Goal: Information Seeking & Learning: Learn about a topic

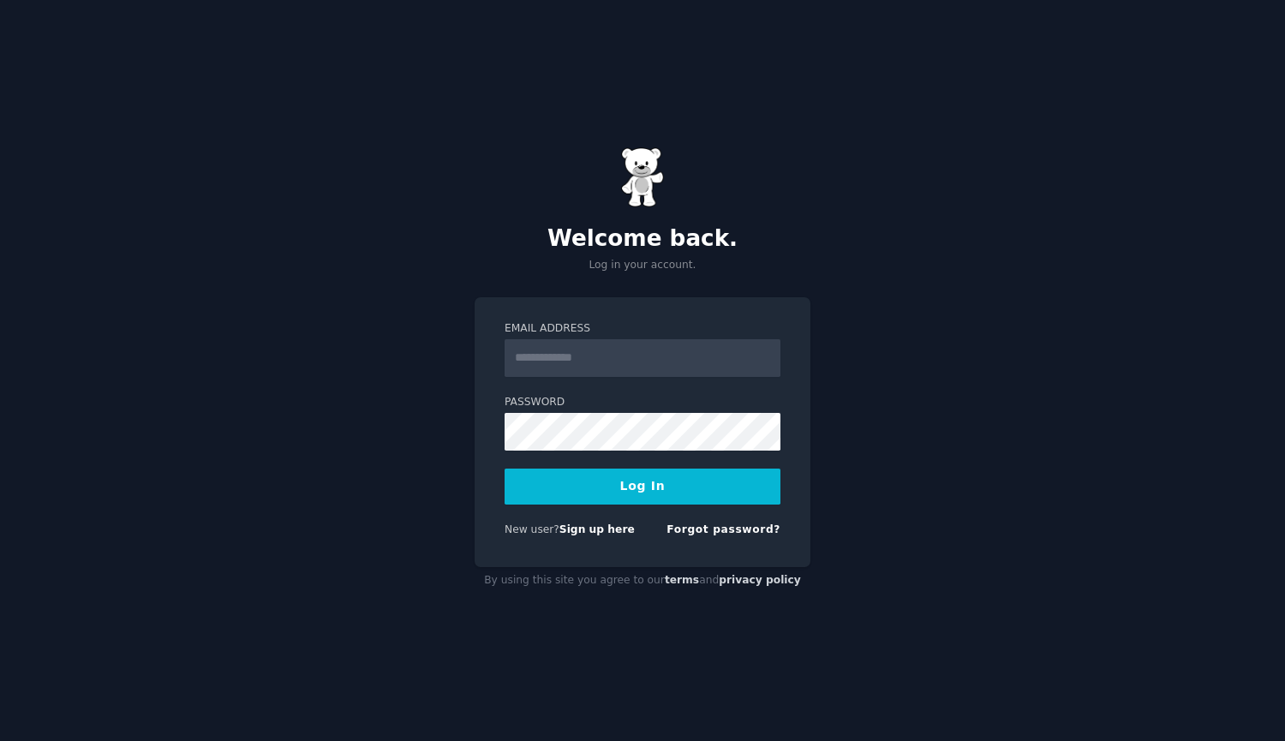
click at [674, 359] on input "Email Address" at bounding box center [642, 358] width 276 height 38
click at [711, 360] on input "Email Address" at bounding box center [642, 358] width 276 height 38
type input "**********"
click at [639, 476] on button "Log In" at bounding box center [642, 486] width 276 height 36
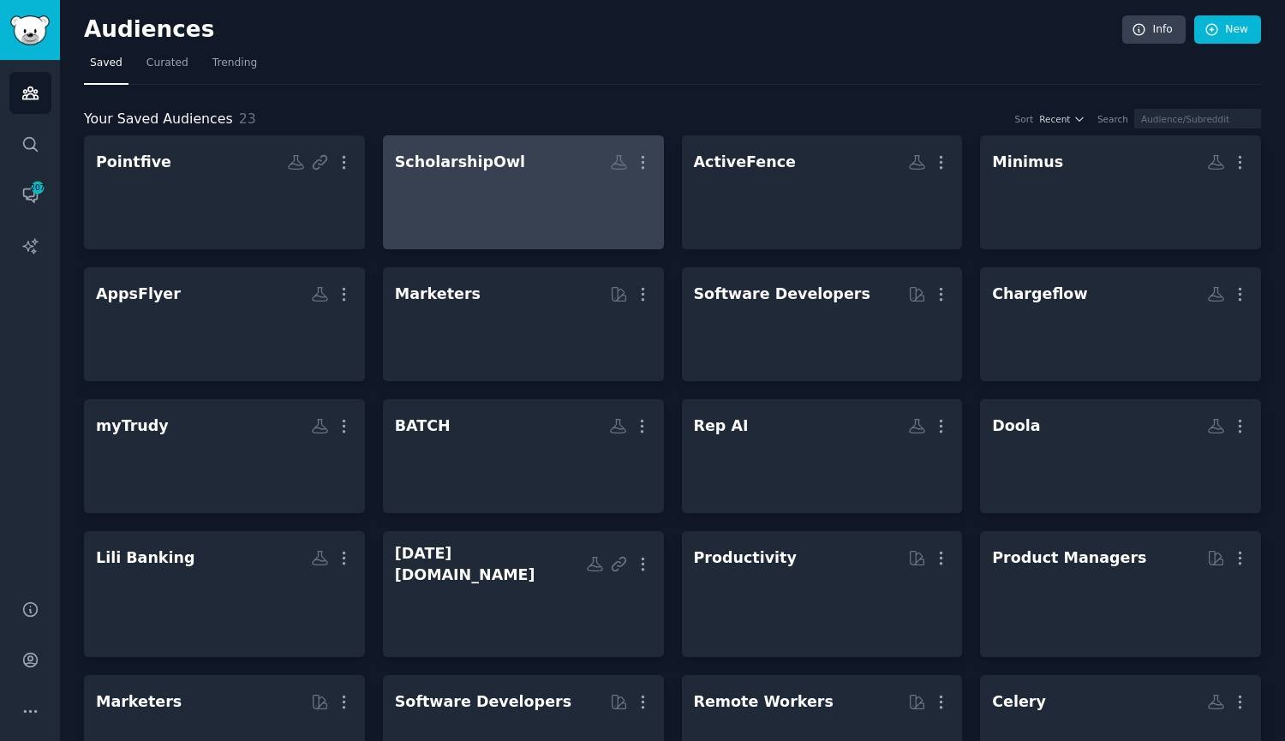
click at [560, 189] on div at bounding box center [523, 207] width 257 height 60
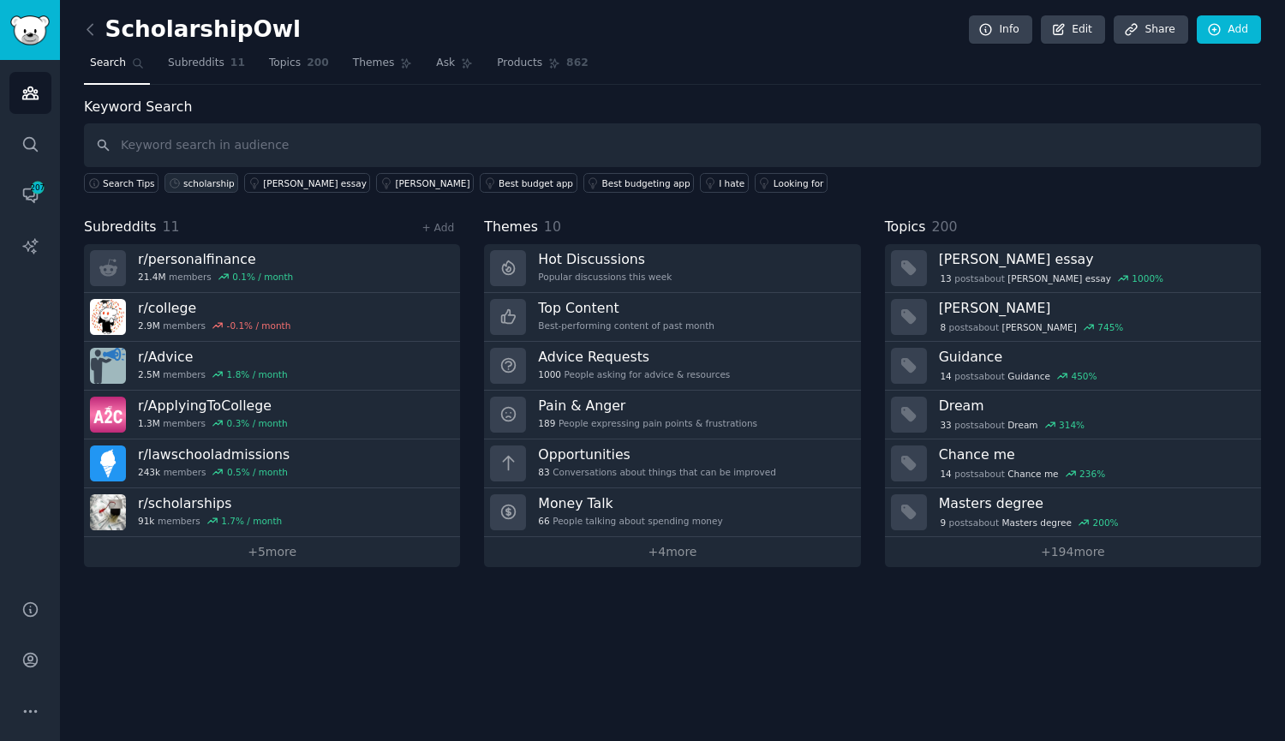
click at [205, 181] on div "scholarship" at bounding box center [208, 183] width 51 height 12
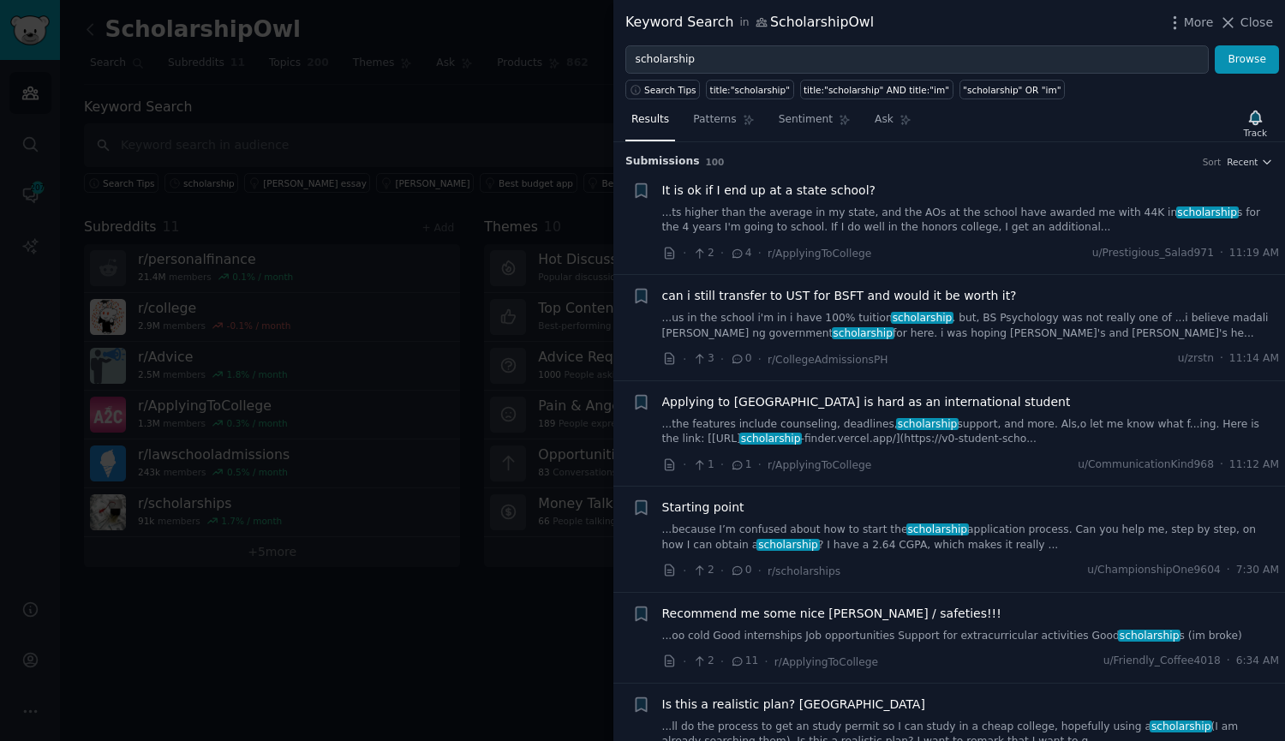
click at [914, 540] on link "...because I’m confused about how to start the scholarship application process.…" at bounding box center [970, 537] width 617 height 30
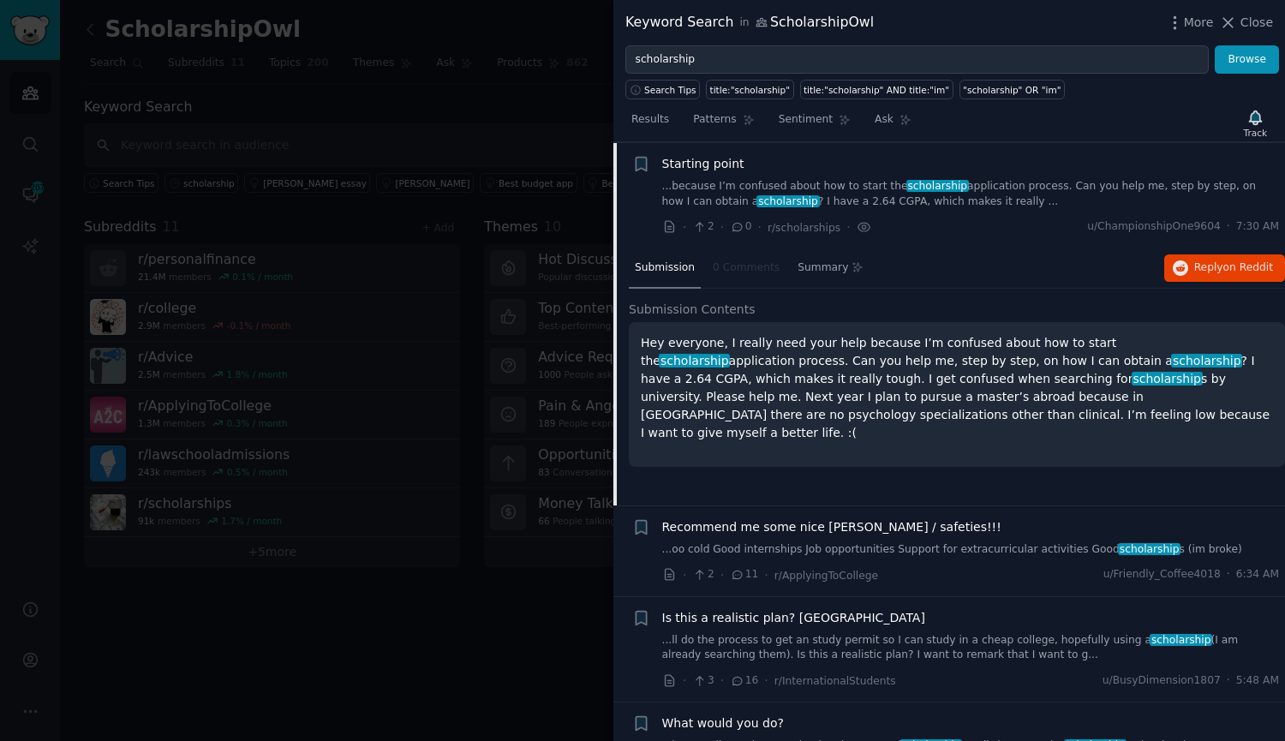
scroll to position [344, 0]
click at [1196, 259] on button "Reply on Reddit" at bounding box center [1224, 266] width 121 height 27
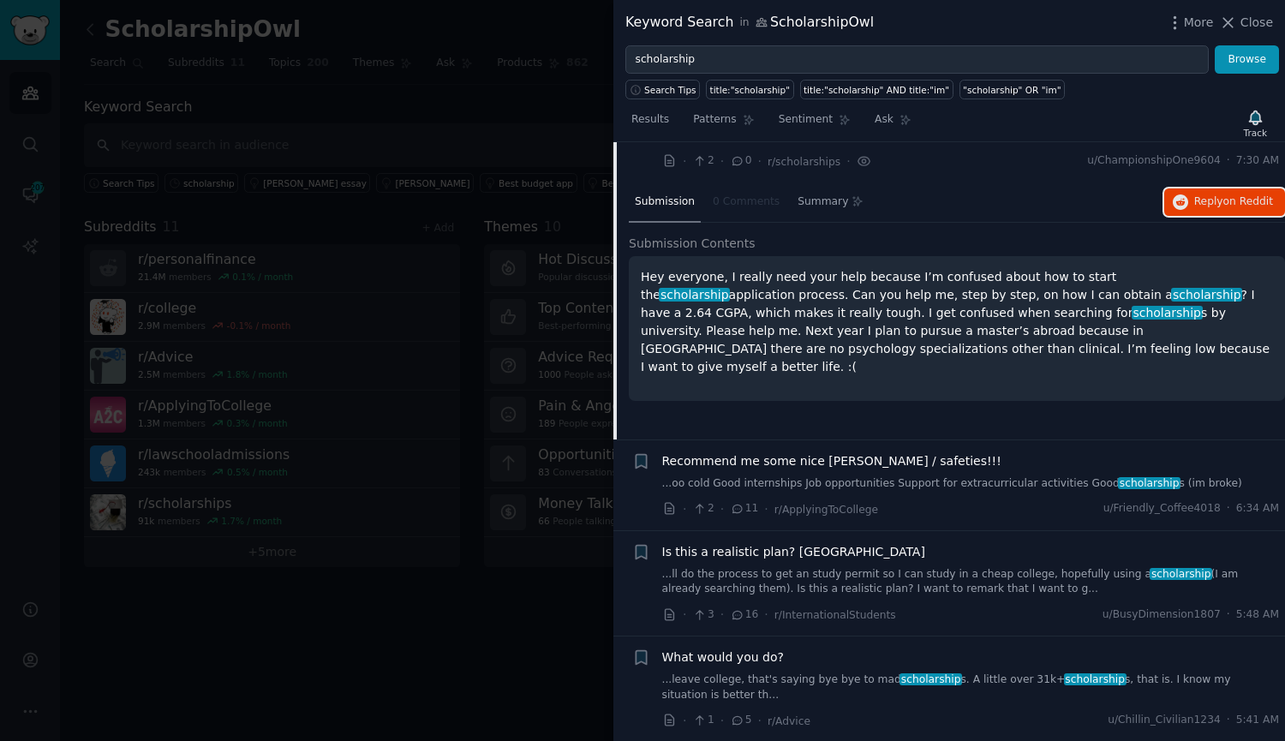
scroll to position [430, 0]
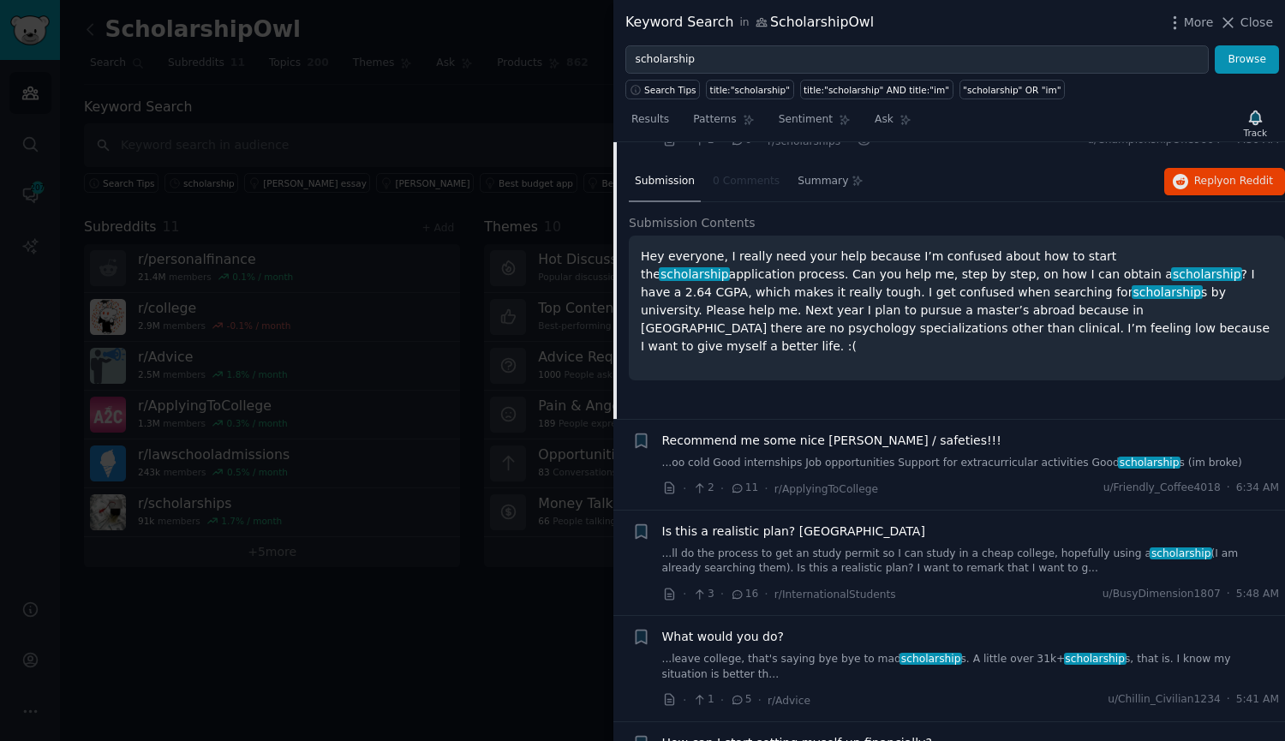
click at [794, 553] on link "...ll do the process to get an study permit so I can study in a cheap college, …" at bounding box center [970, 561] width 617 height 30
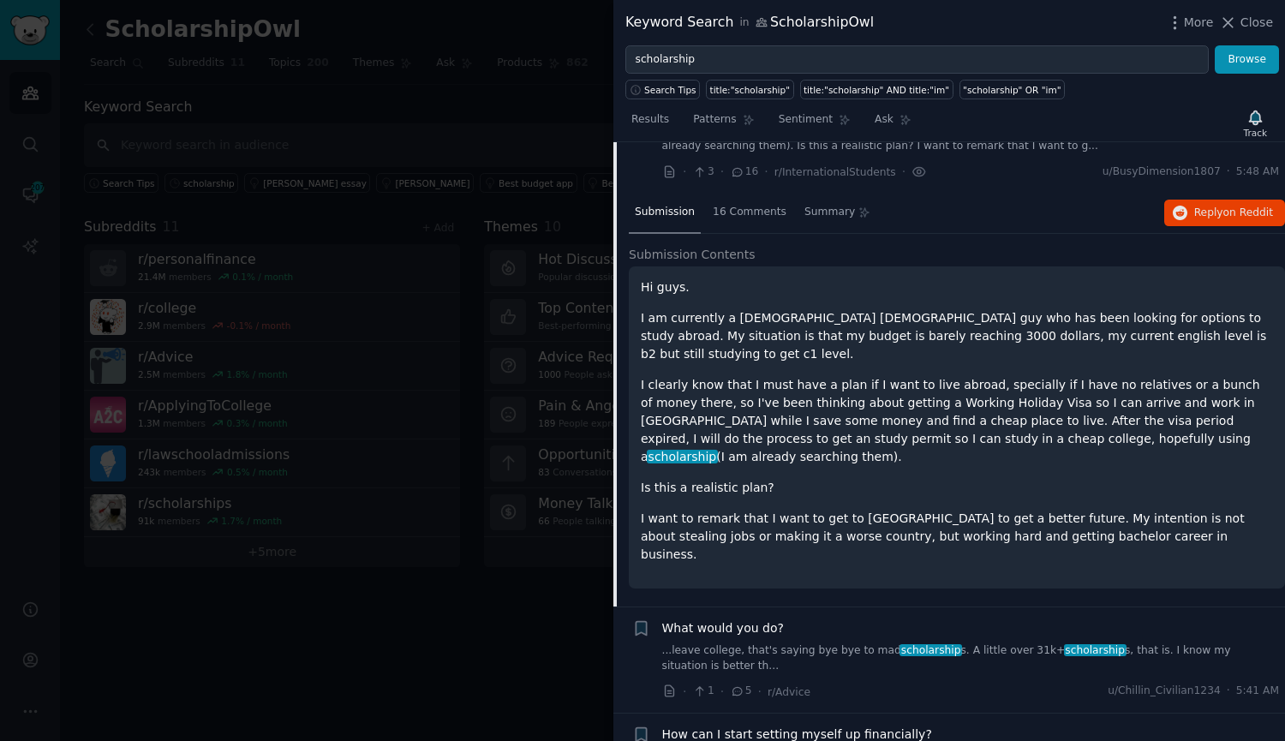
scroll to position [626, 0]
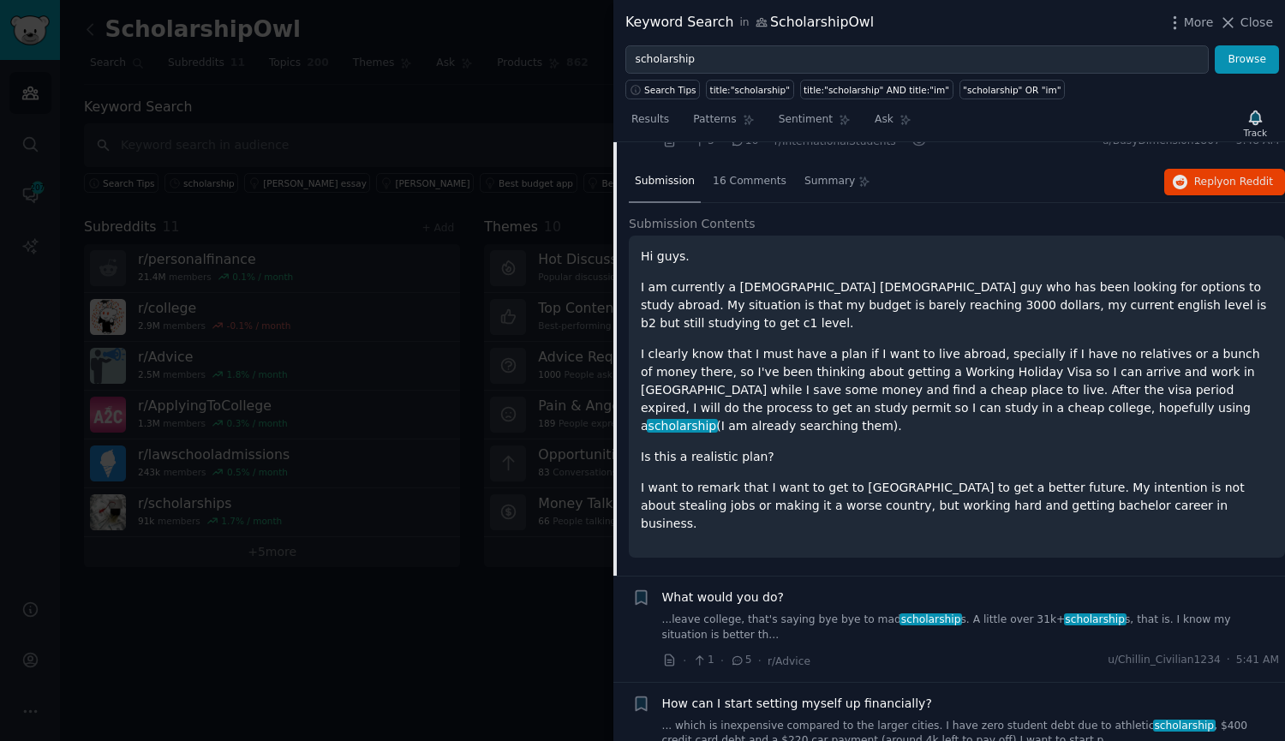
click at [878, 588] on div "What would you do? ...leave college, that's saying bye bye to mad scholarship s…" at bounding box center [970, 628] width 617 height 81
click at [942, 612] on link "...leave college, that's saying bye bye to mad scholarship s. A little over 31k…" at bounding box center [970, 627] width 617 height 30
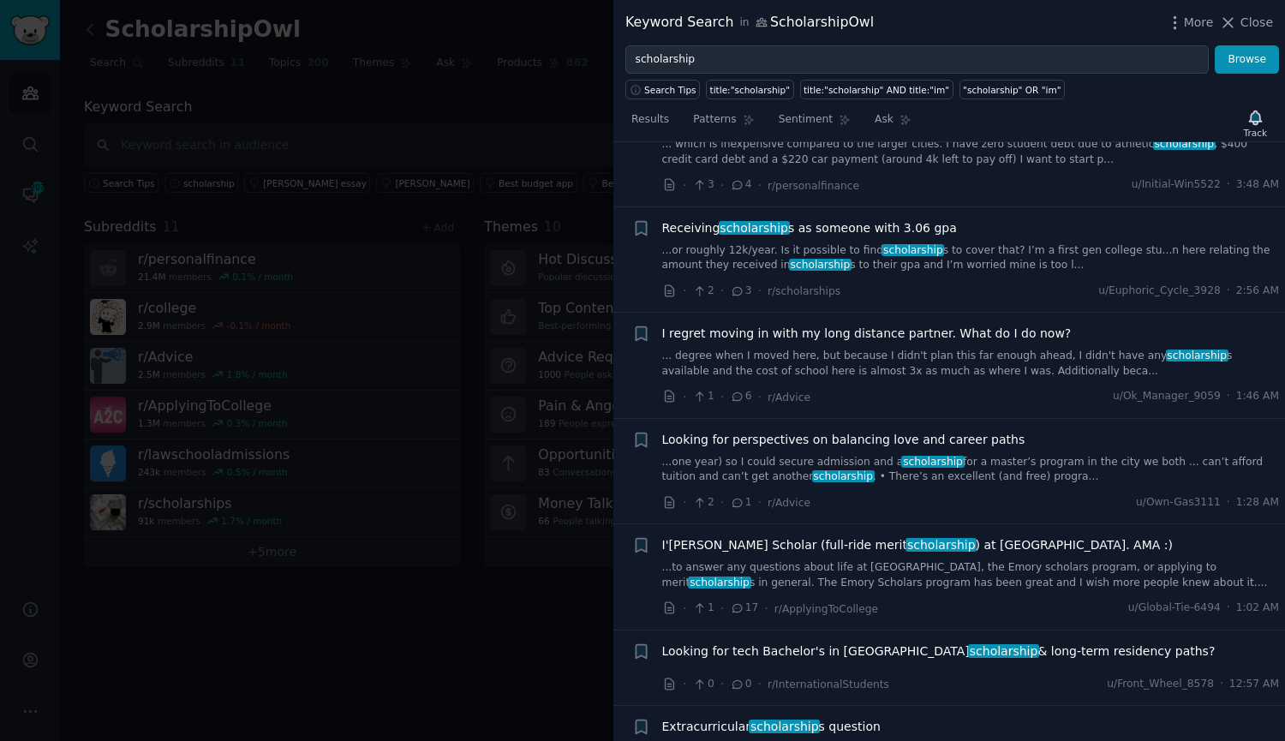
scroll to position [2102, 0]
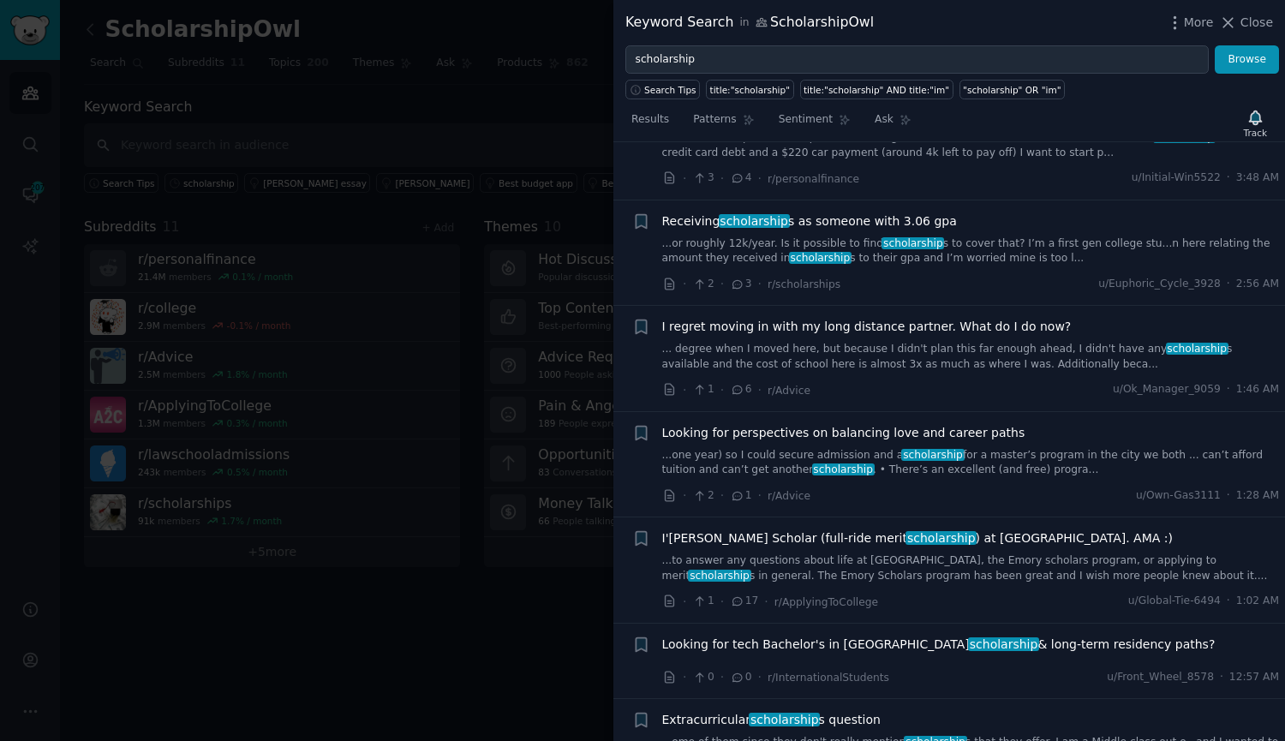
drag, startPoint x: 986, startPoint y: 619, endPoint x: 854, endPoint y: 618, distance: 131.9
click at [854, 735] on link "...ome of them since they don't really mention scholarship s that they offer. I…" at bounding box center [970, 750] width 617 height 30
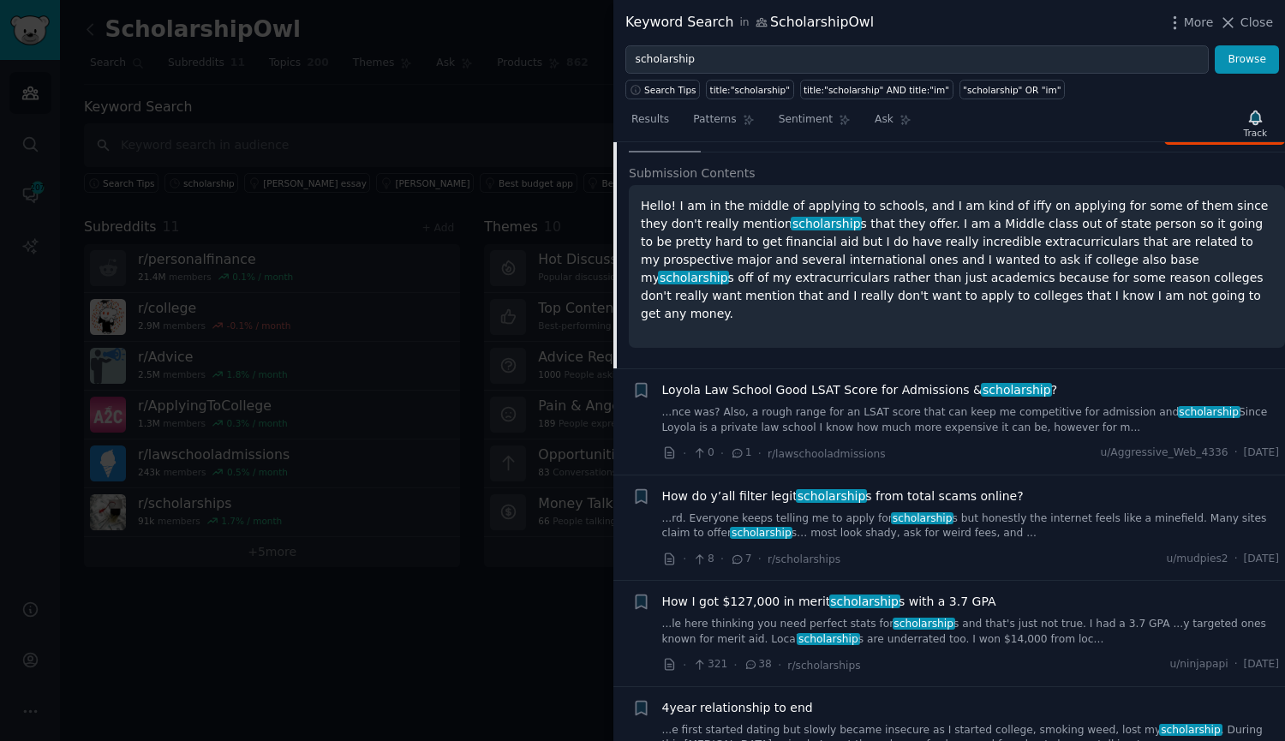
scroll to position [1513, 0]
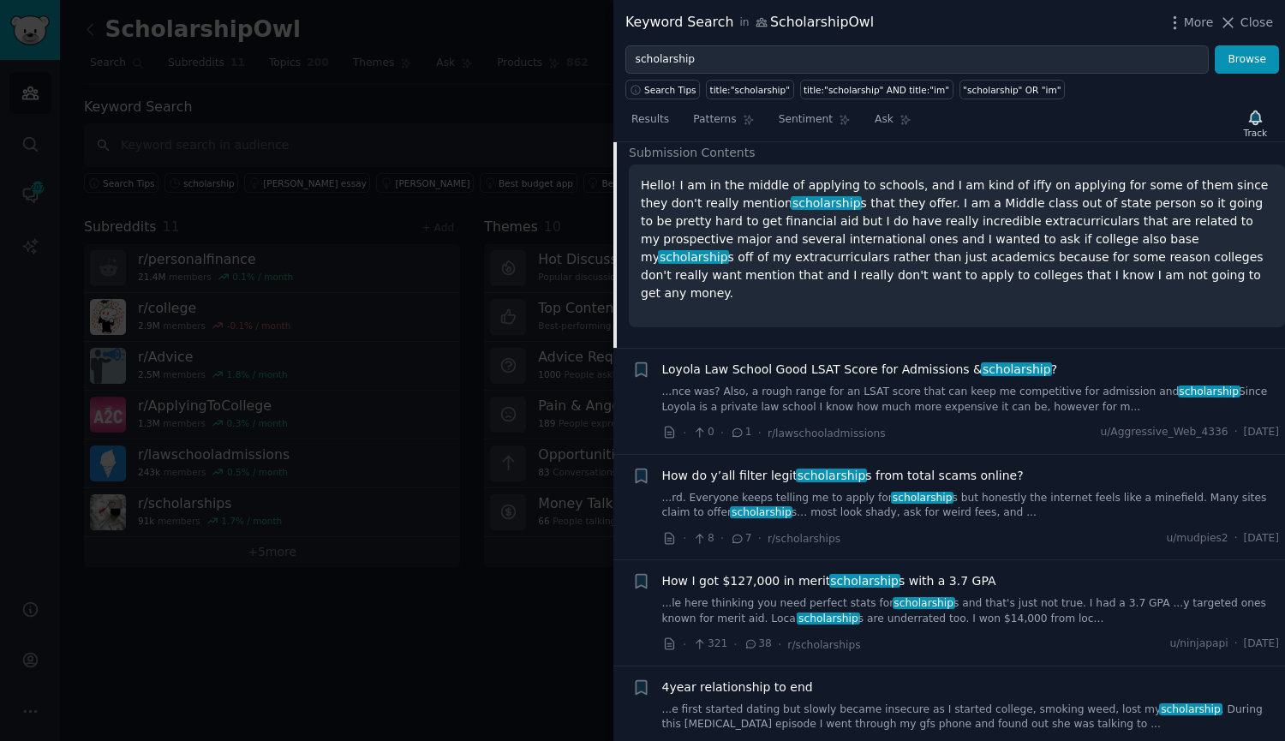
drag, startPoint x: 999, startPoint y: 599, endPoint x: 947, endPoint y: 589, distance: 53.1
click at [947, 596] on link "...le here thinking you need perfect stats for scholarship s and that's just no…" at bounding box center [970, 611] width 617 height 30
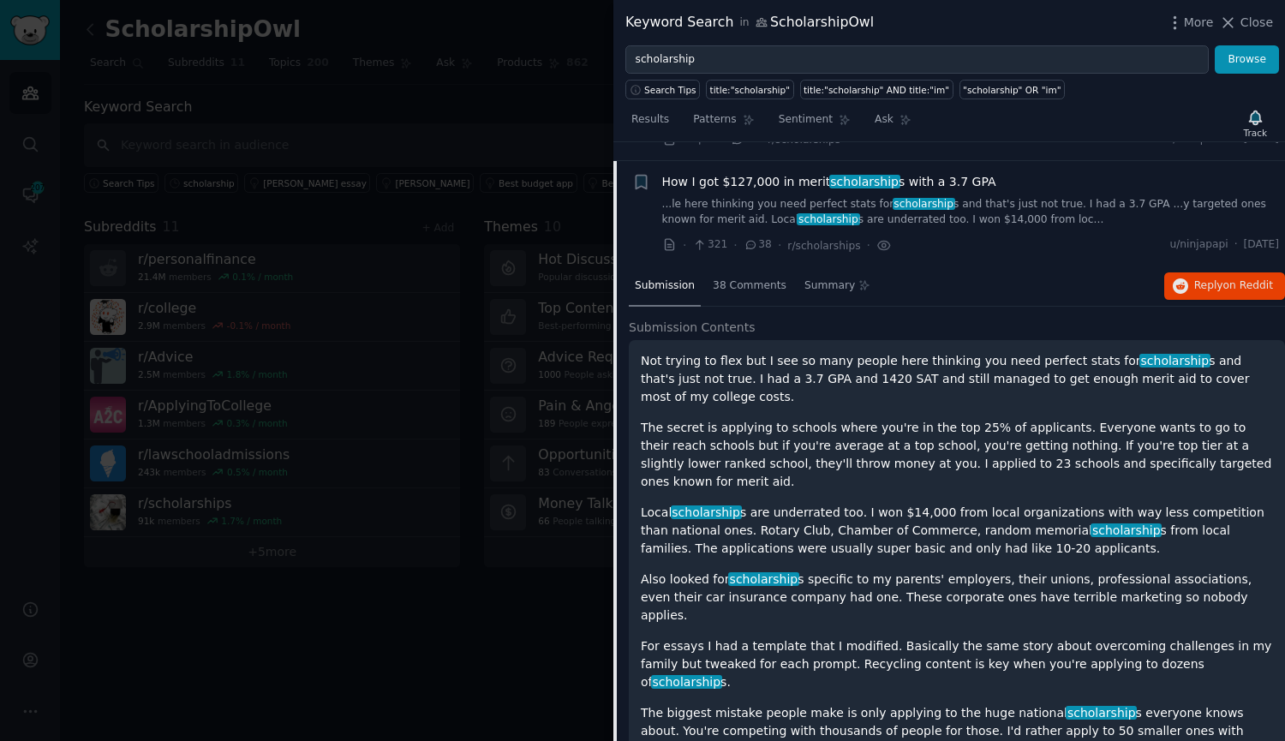
scroll to position [1659, 0]
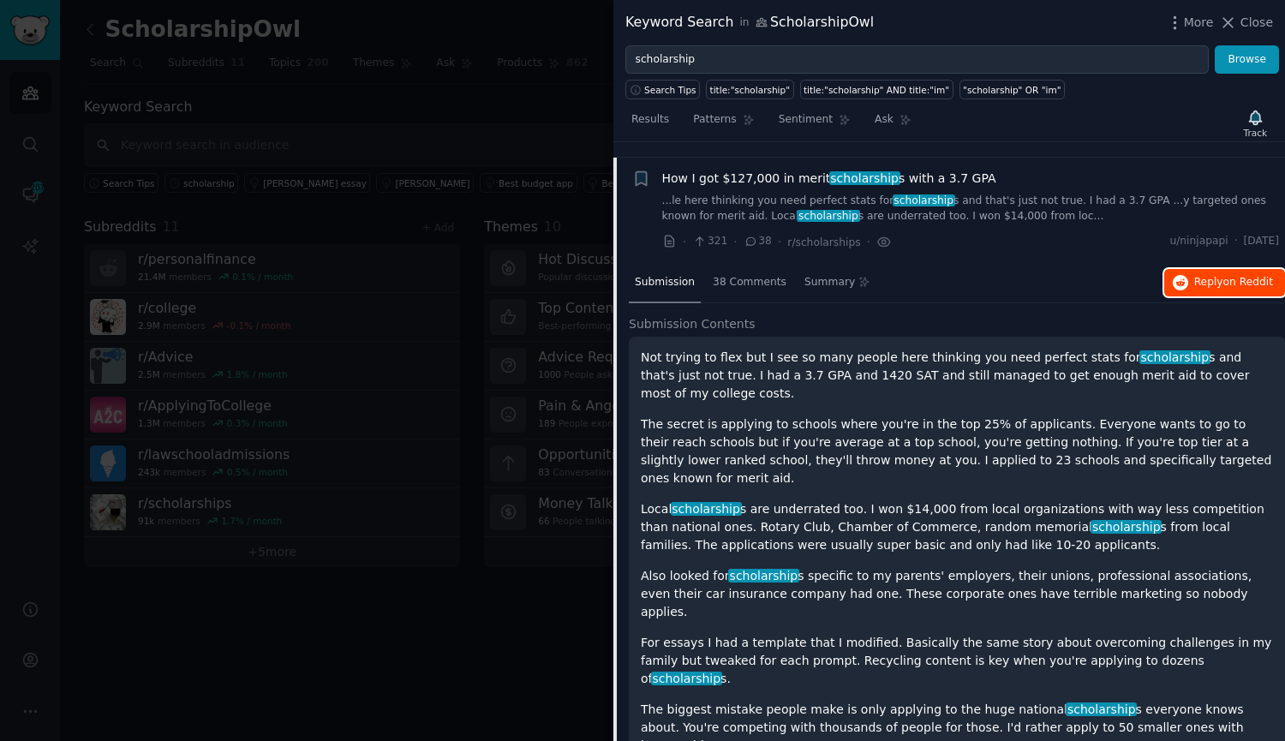
click at [1208, 275] on span "Reply on Reddit" at bounding box center [1233, 282] width 79 height 15
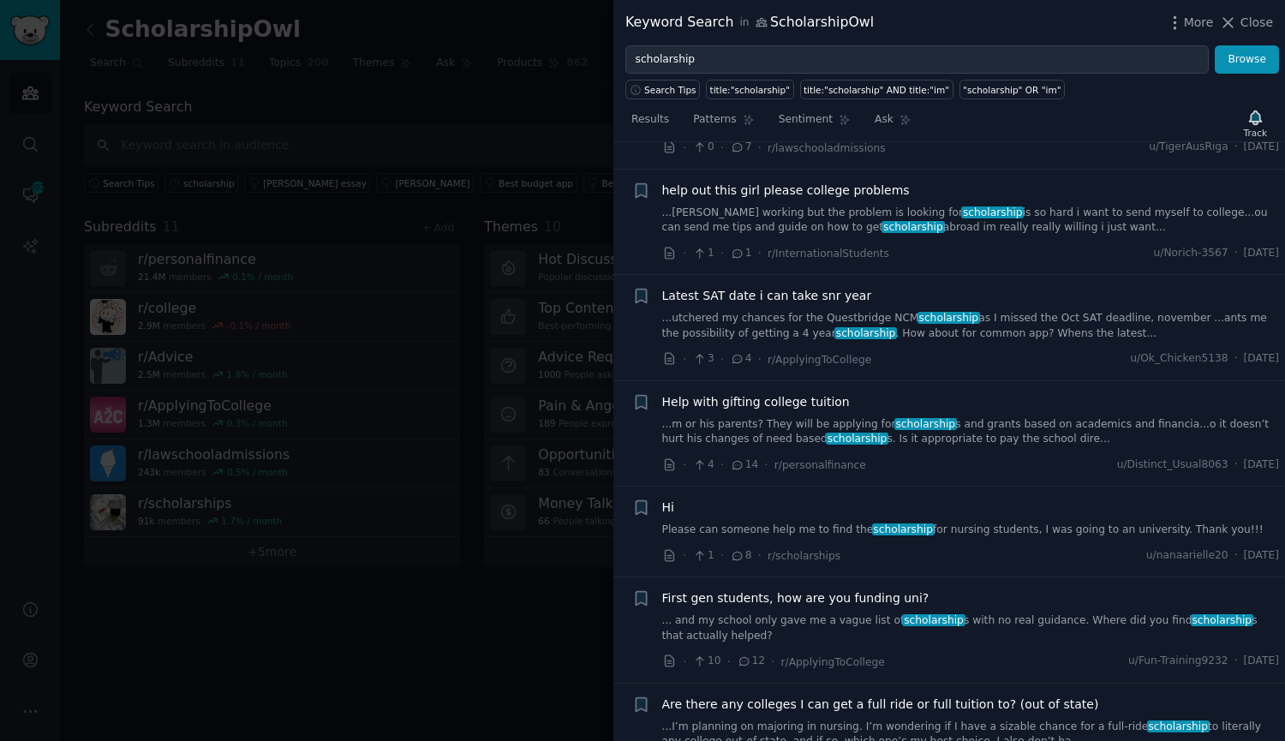
scroll to position [2772, 0]
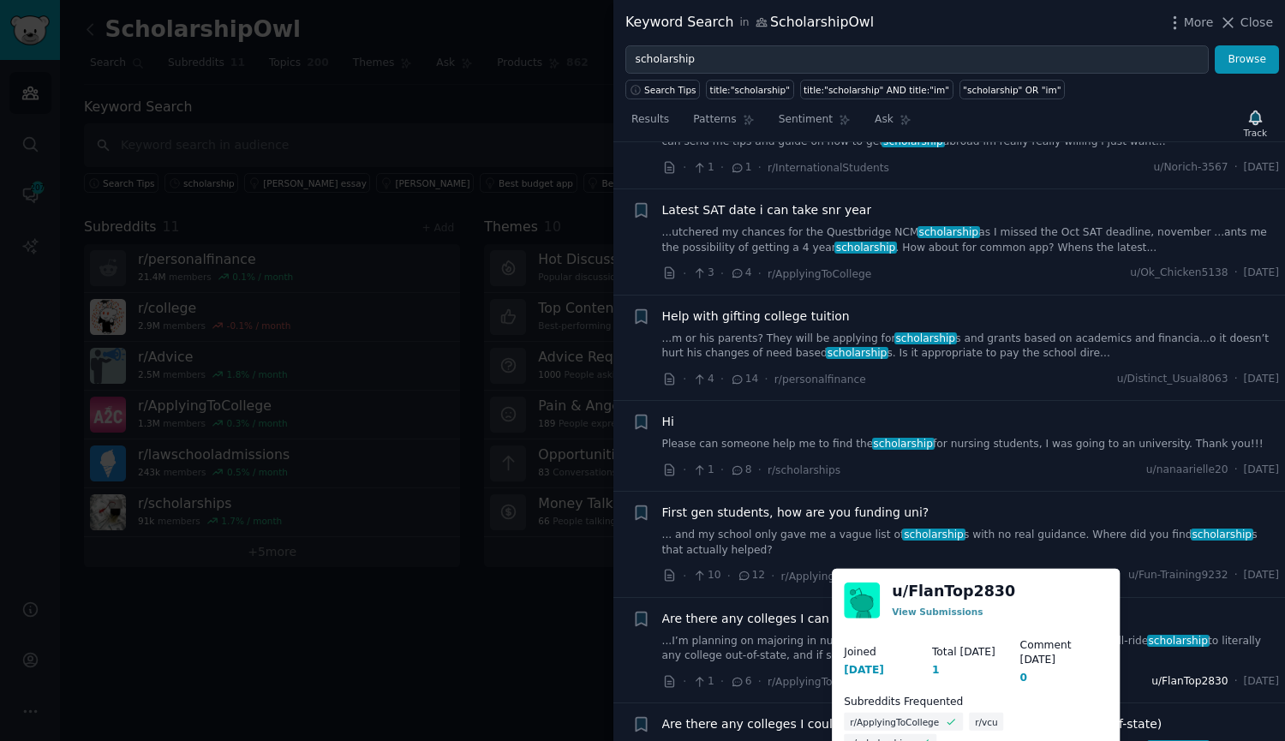
click at [1151, 674] on span "u/FlanTop2830" at bounding box center [1189, 681] width 76 height 15
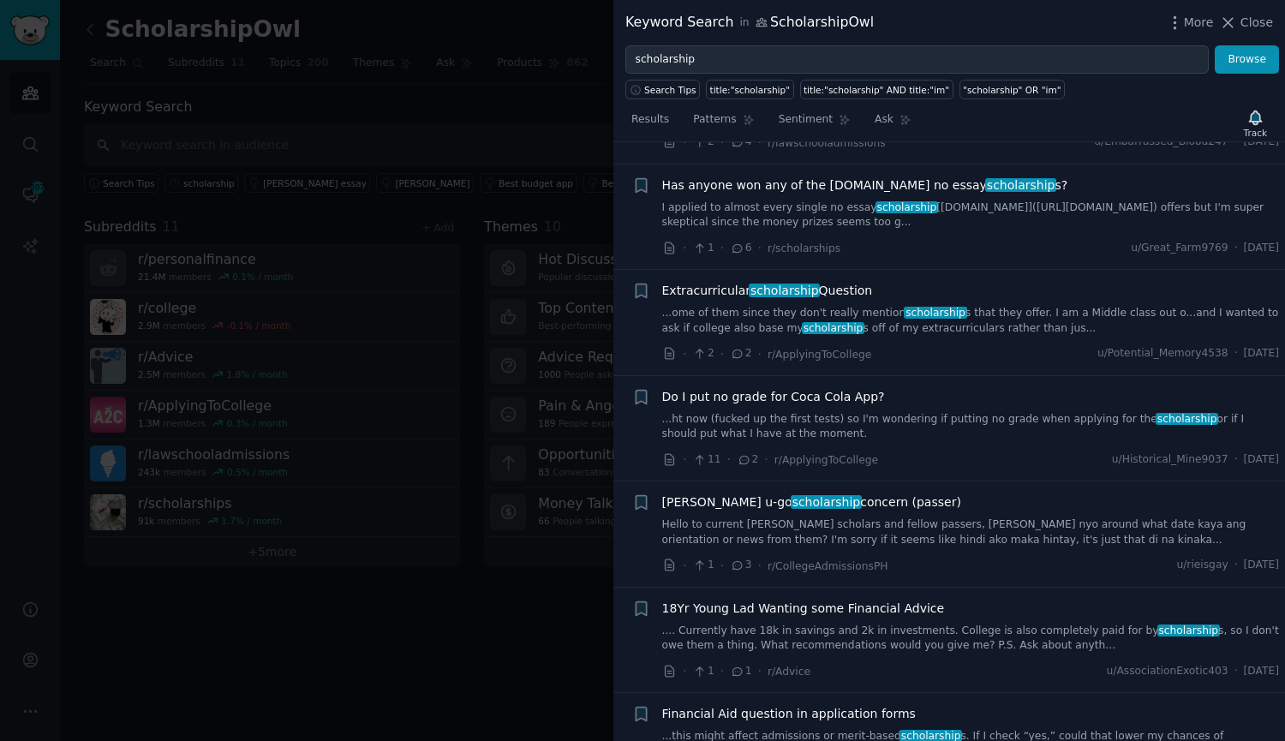
scroll to position [3714, 0]
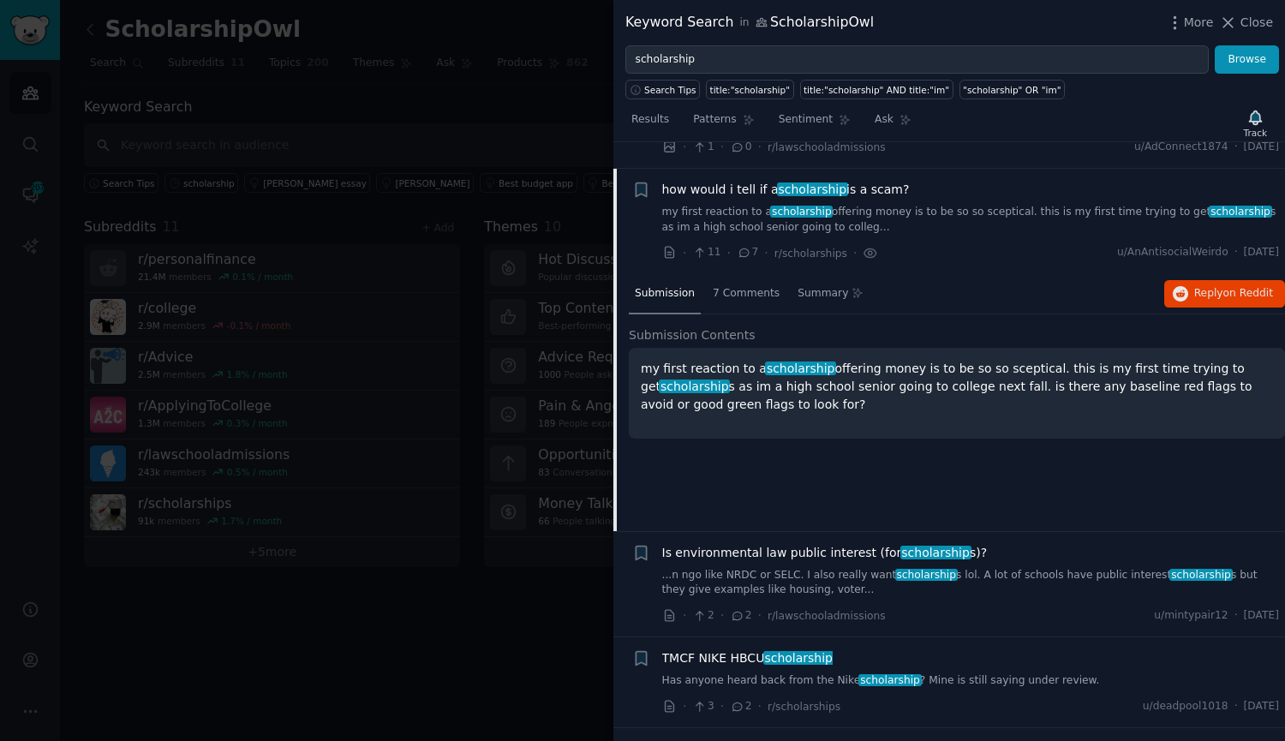
scroll to position [3671, 0]
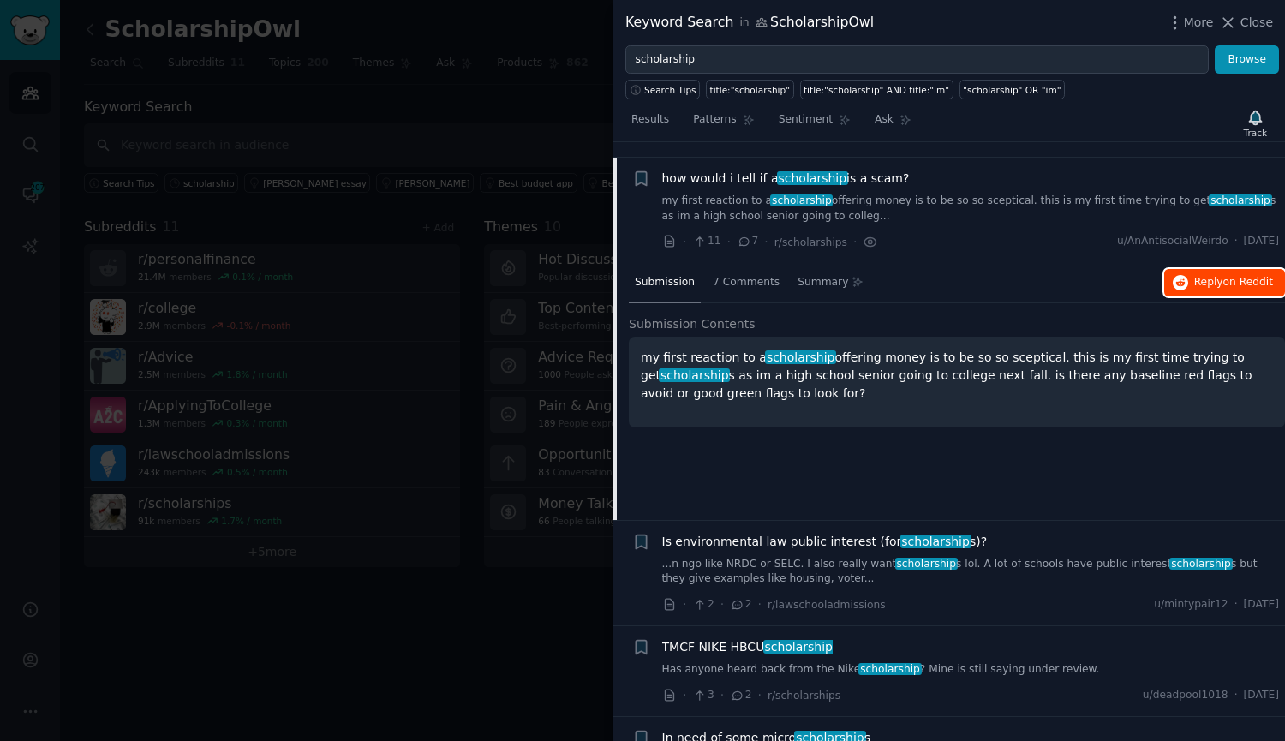
click at [1236, 276] on span "on Reddit" at bounding box center [1248, 282] width 50 height 12
click at [1046, 557] on link "...n ngo like NRDC or SELC. I also really want scholarship s lol. A lot of scho…" at bounding box center [970, 572] width 617 height 30
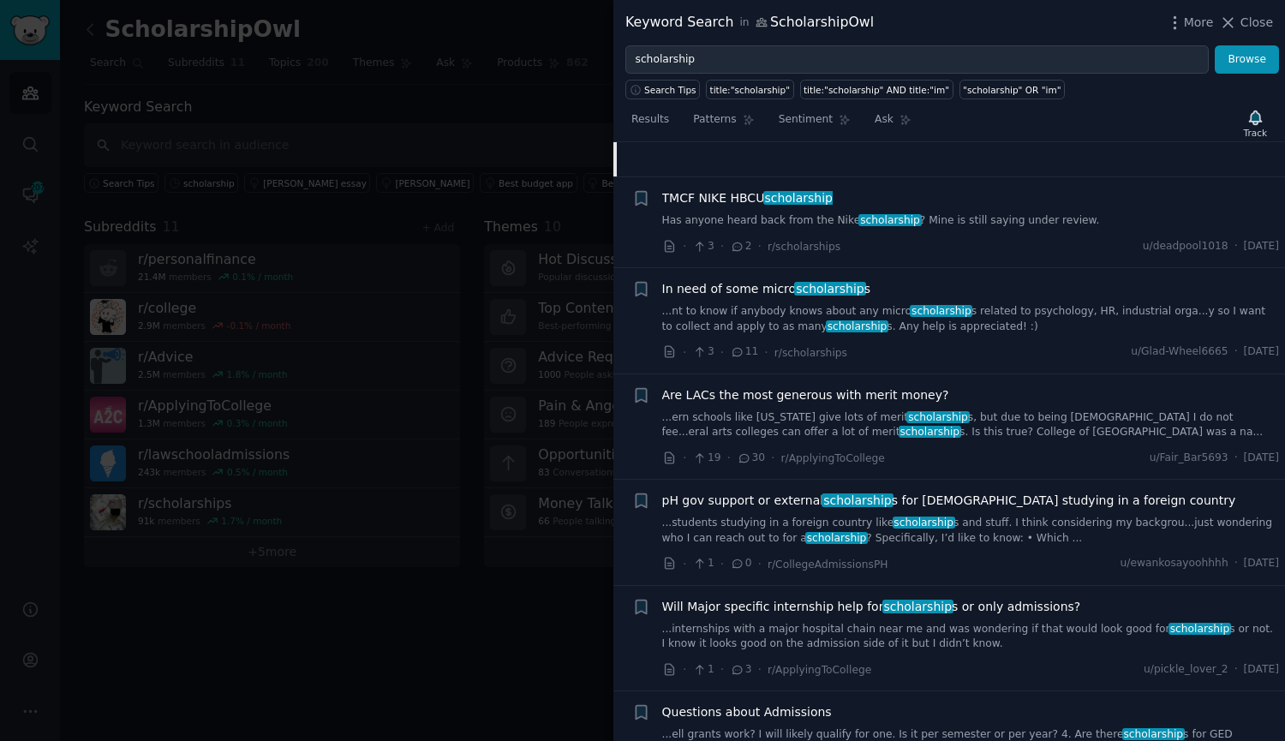
scroll to position [4377, 0]
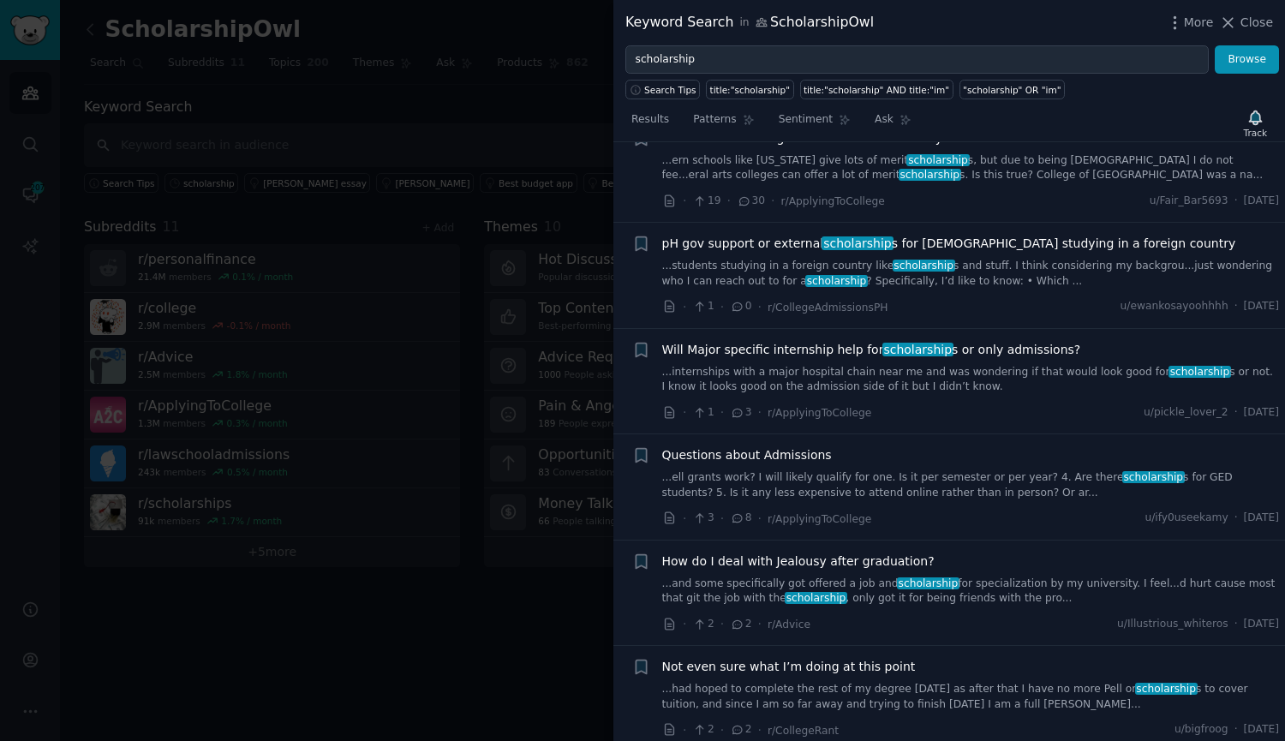
click at [825, 365] on link "...internships with a major hospital chain near me and was wondering if that wo…" at bounding box center [970, 380] width 617 height 30
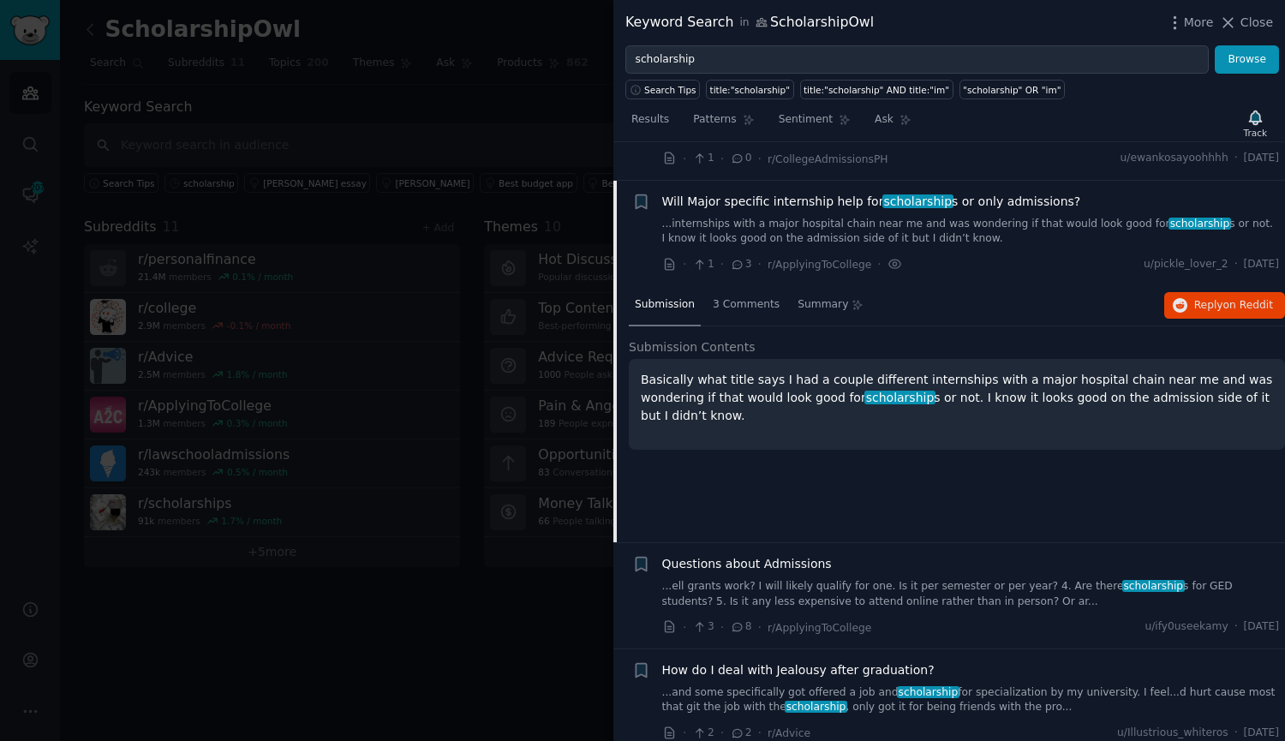
scroll to position [4291, 0]
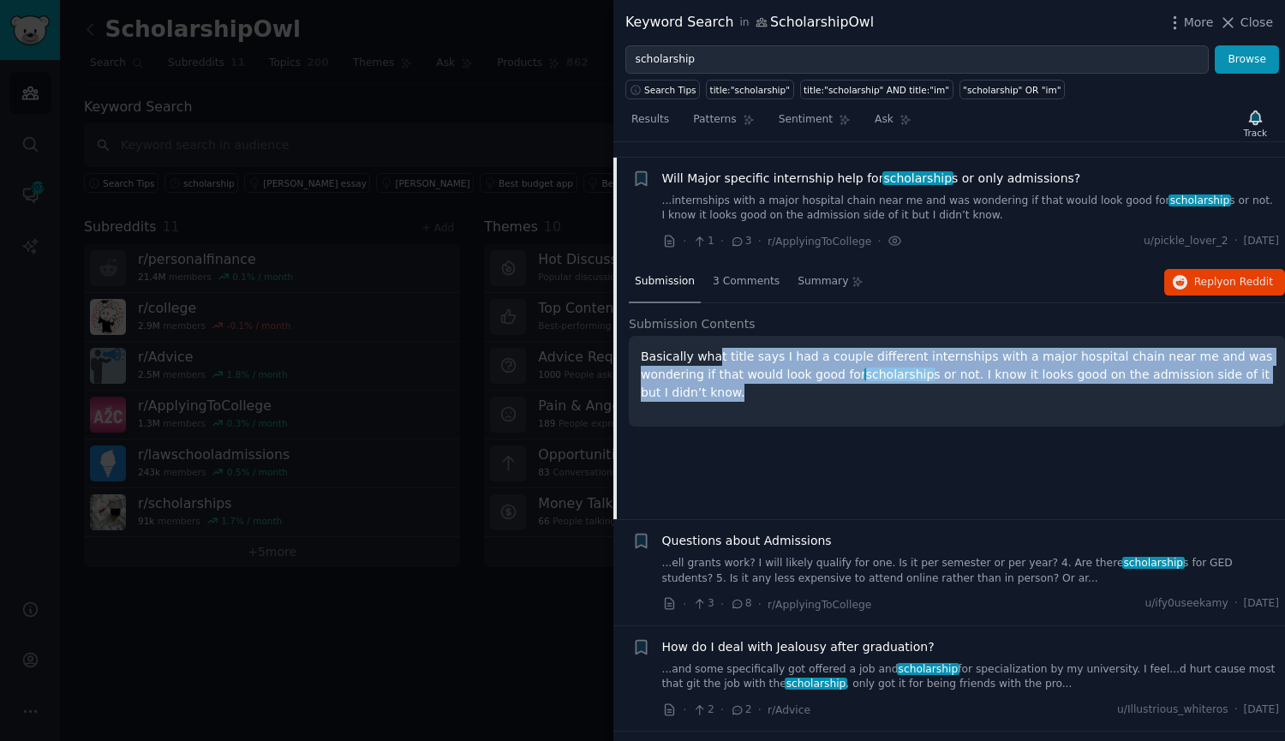
drag, startPoint x: 709, startPoint y: 341, endPoint x: 1238, endPoint y: 338, distance: 529.2
click at [1249, 361] on p "Basically what title says I had a couple different internships with a major hos…" at bounding box center [957, 375] width 632 height 54
click at [1247, 276] on span "on Reddit" at bounding box center [1248, 282] width 50 height 12
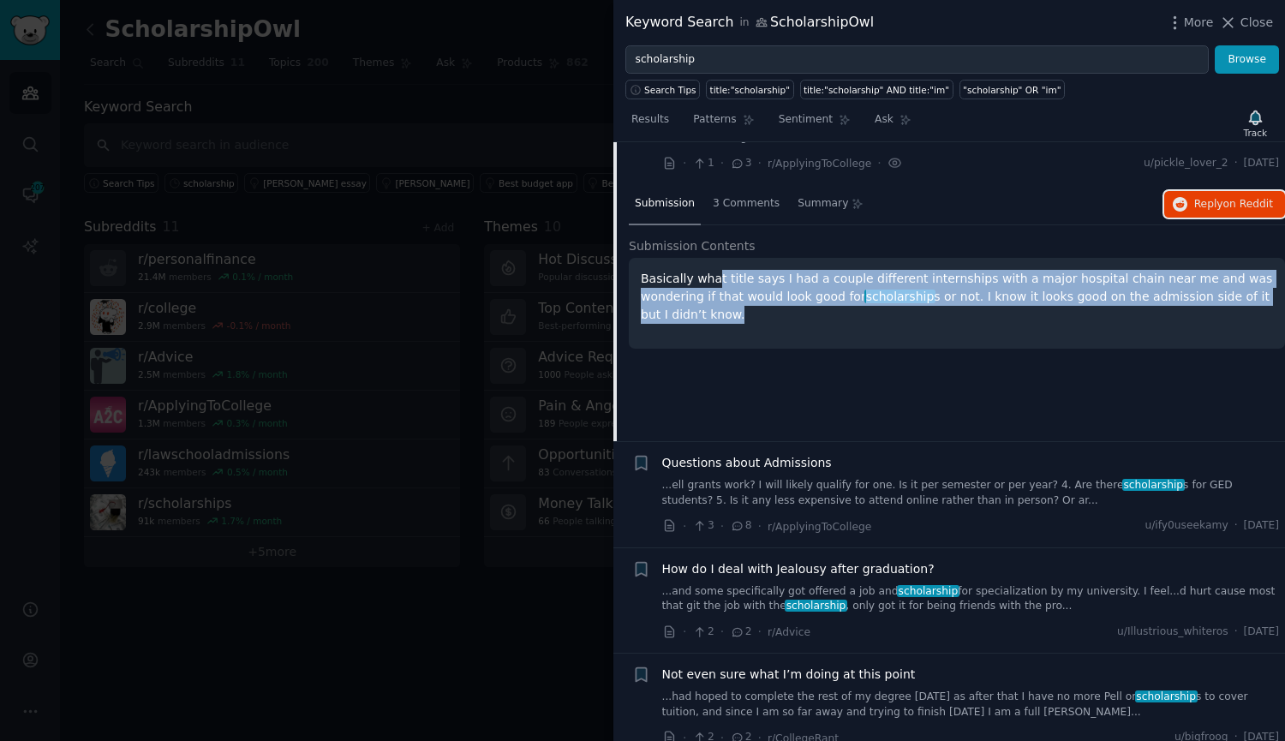
scroll to position [4377, 0]
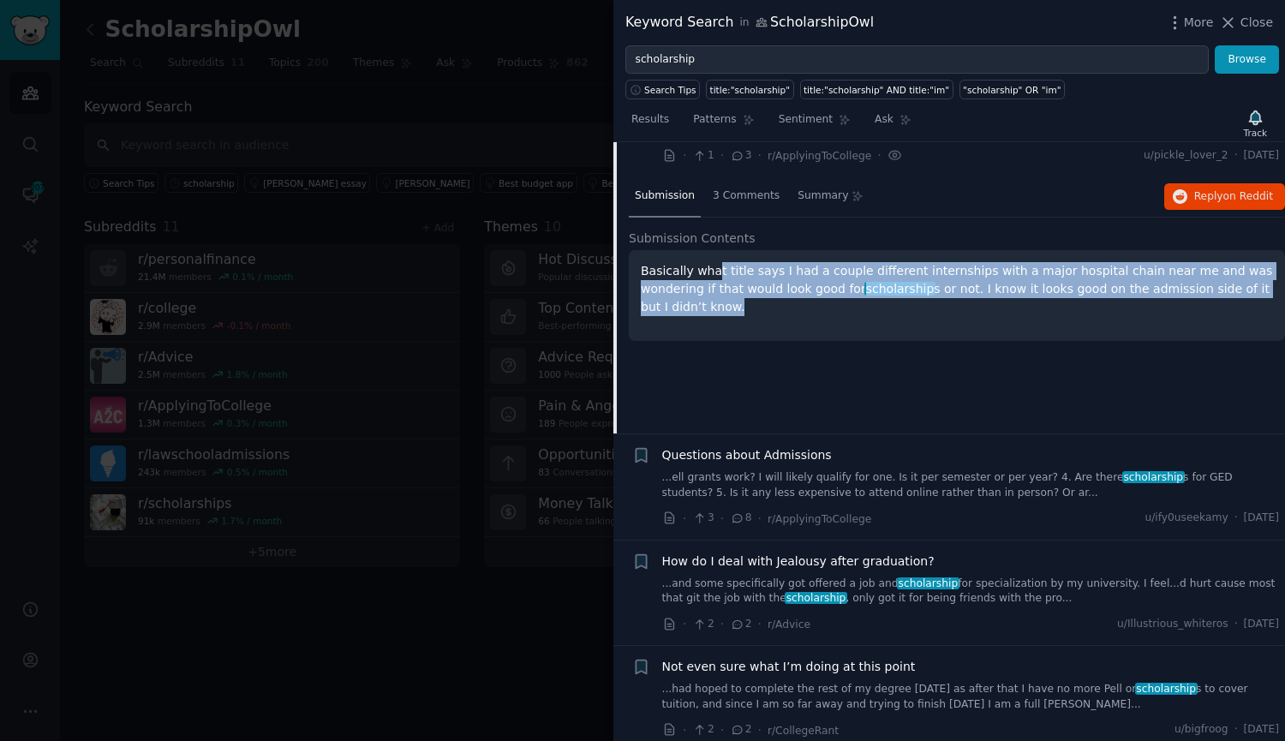
click at [984, 477] on link "...ell grants work? I will likely qualify for one. Is it per semester or per ye…" at bounding box center [970, 485] width 617 height 30
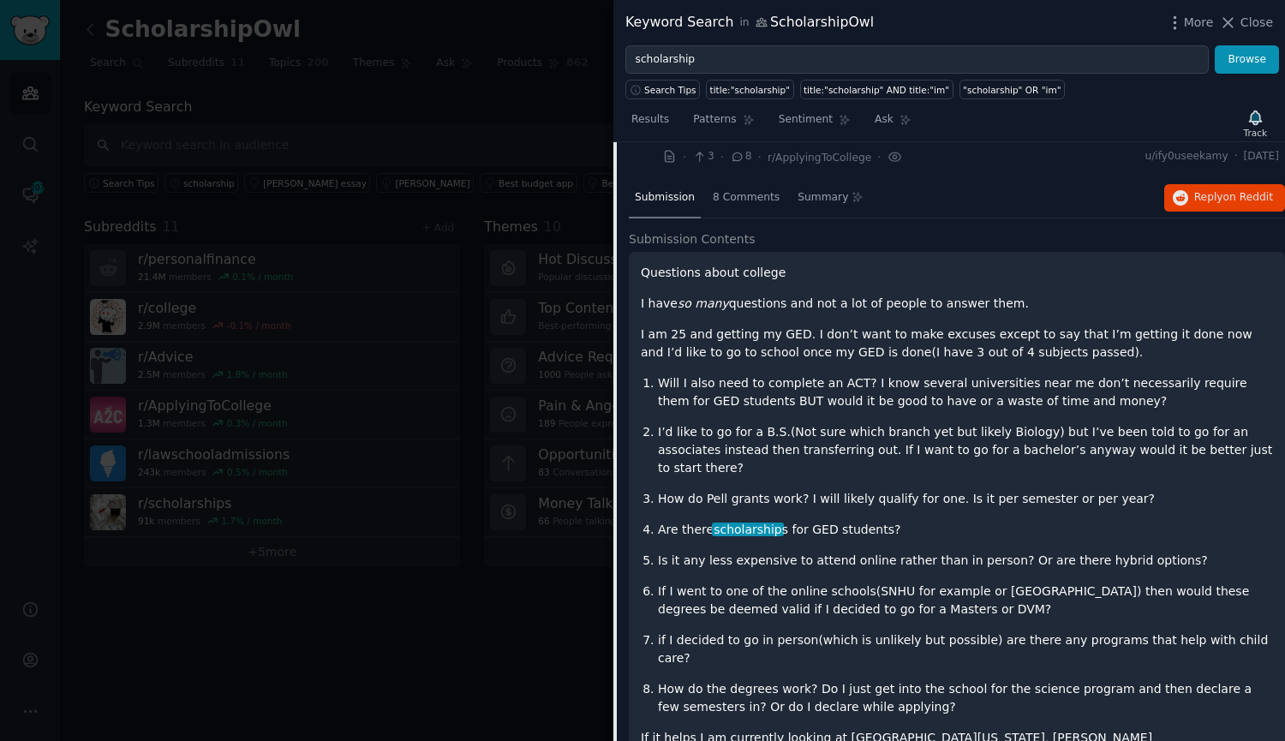
scroll to position [4568, 0]
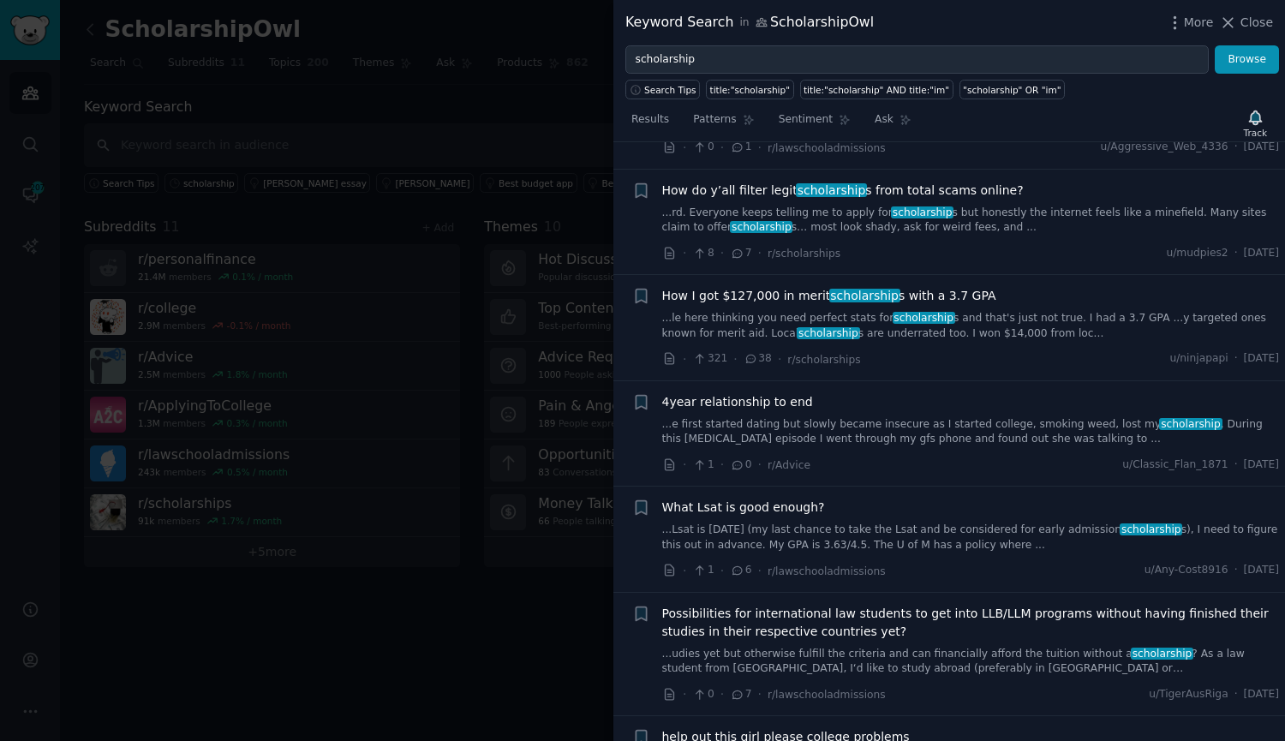
scroll to position [2055, 0]
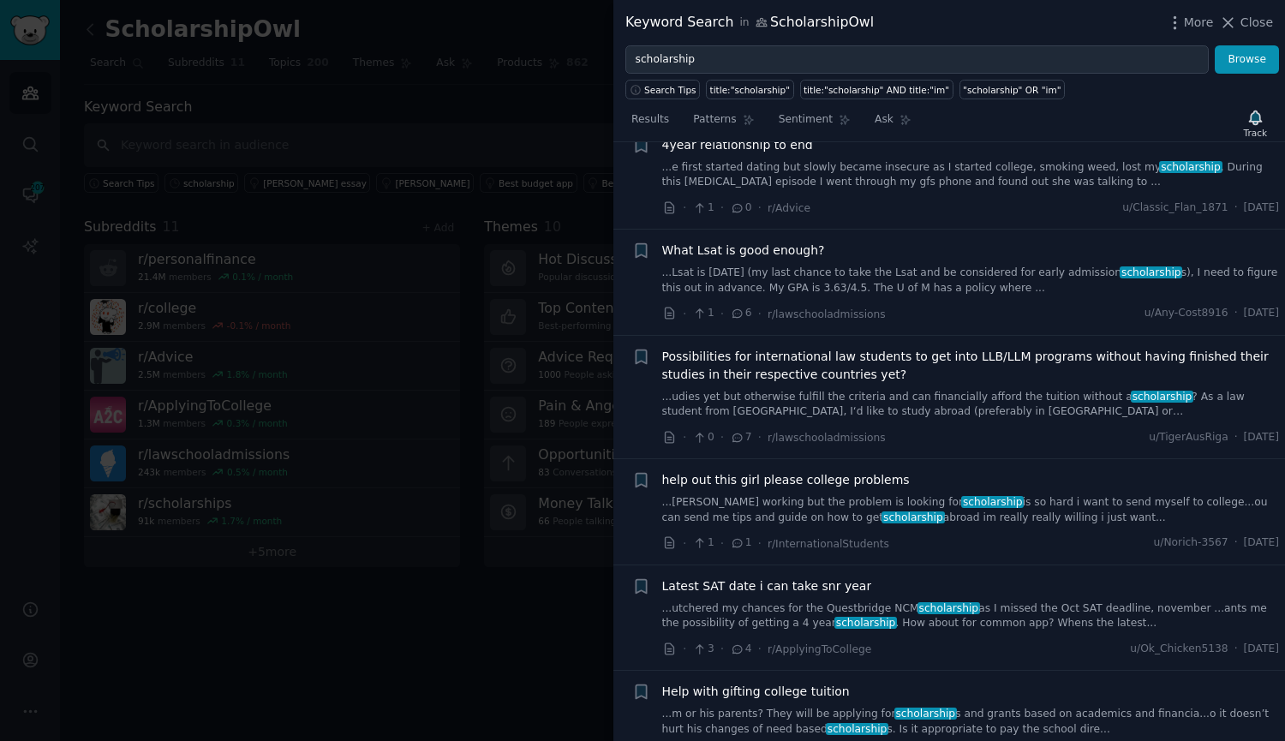
click at [966, 500] on link "...hile working but the problem is looking for scholarship is so hard i want to…" at bounding box center [970, 510] width 617 height 30
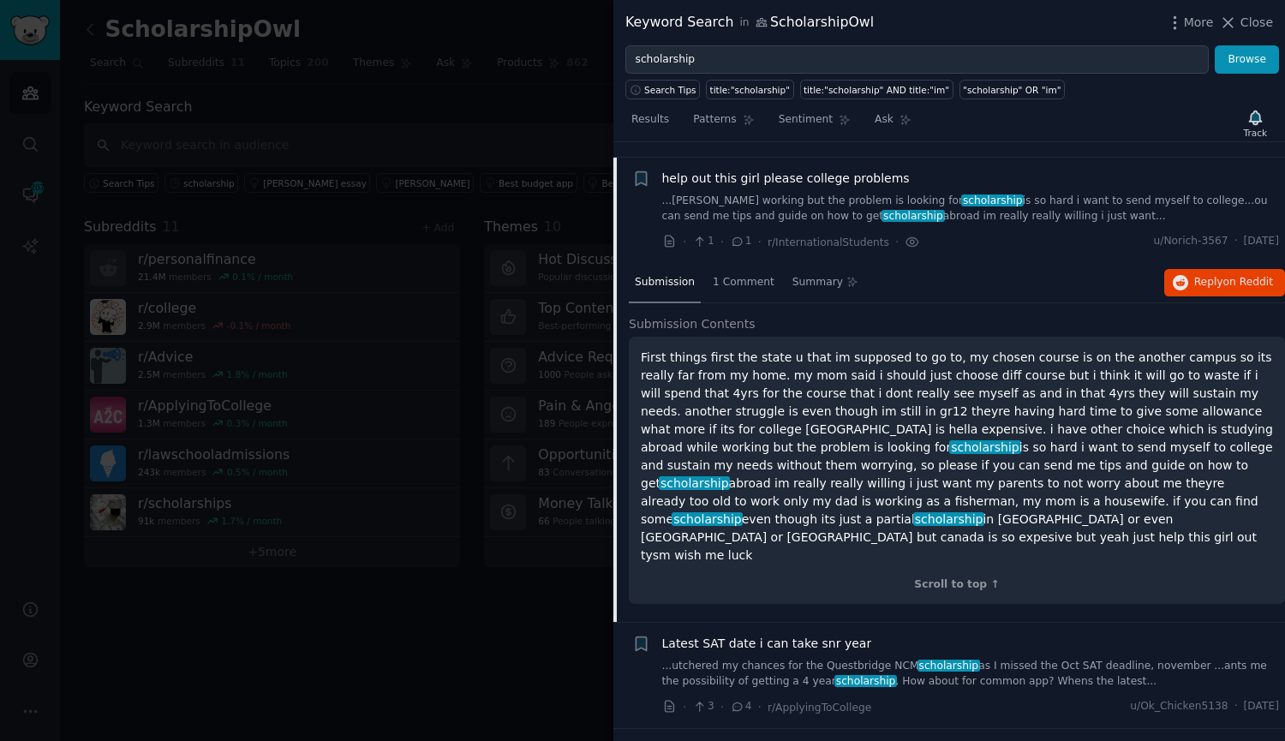
scroll to position [2100, 0]
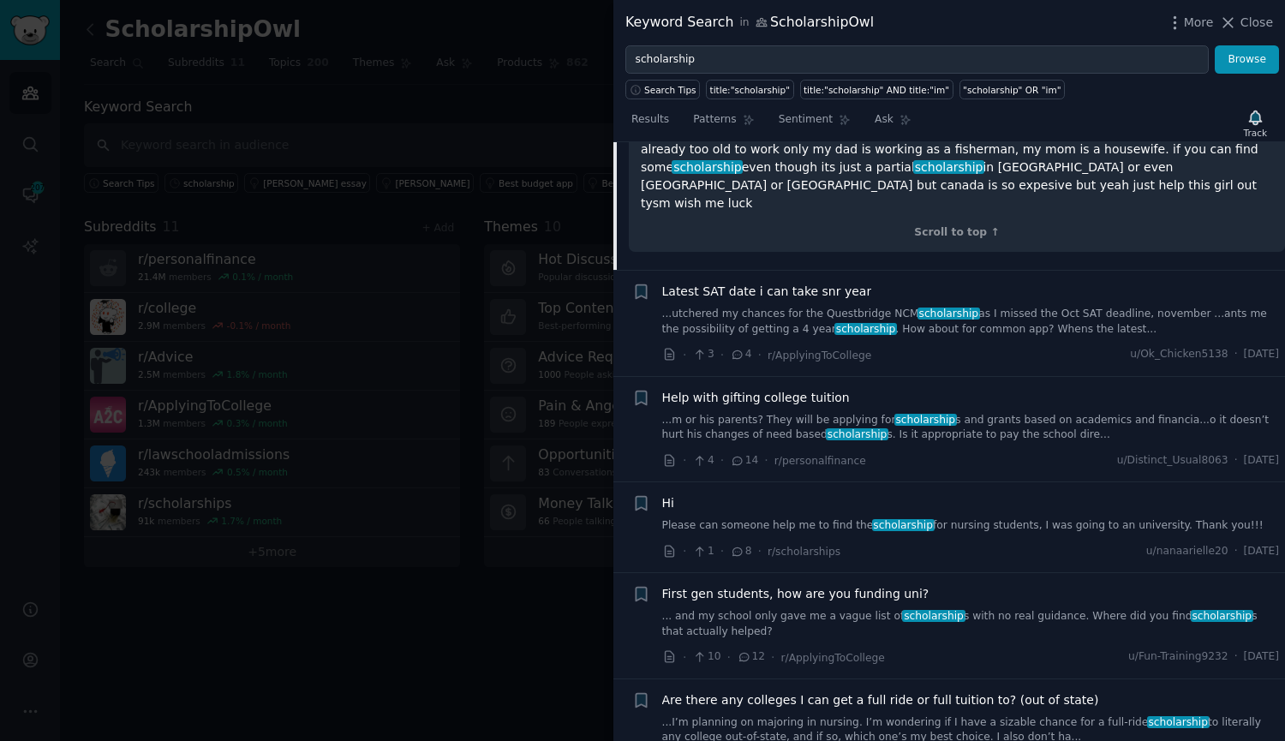
click at [1005, 413] on link "...m or his parents? They will be applying for scholarship s and grants based o…" at bounding box center [970, 428] width 617 height 30
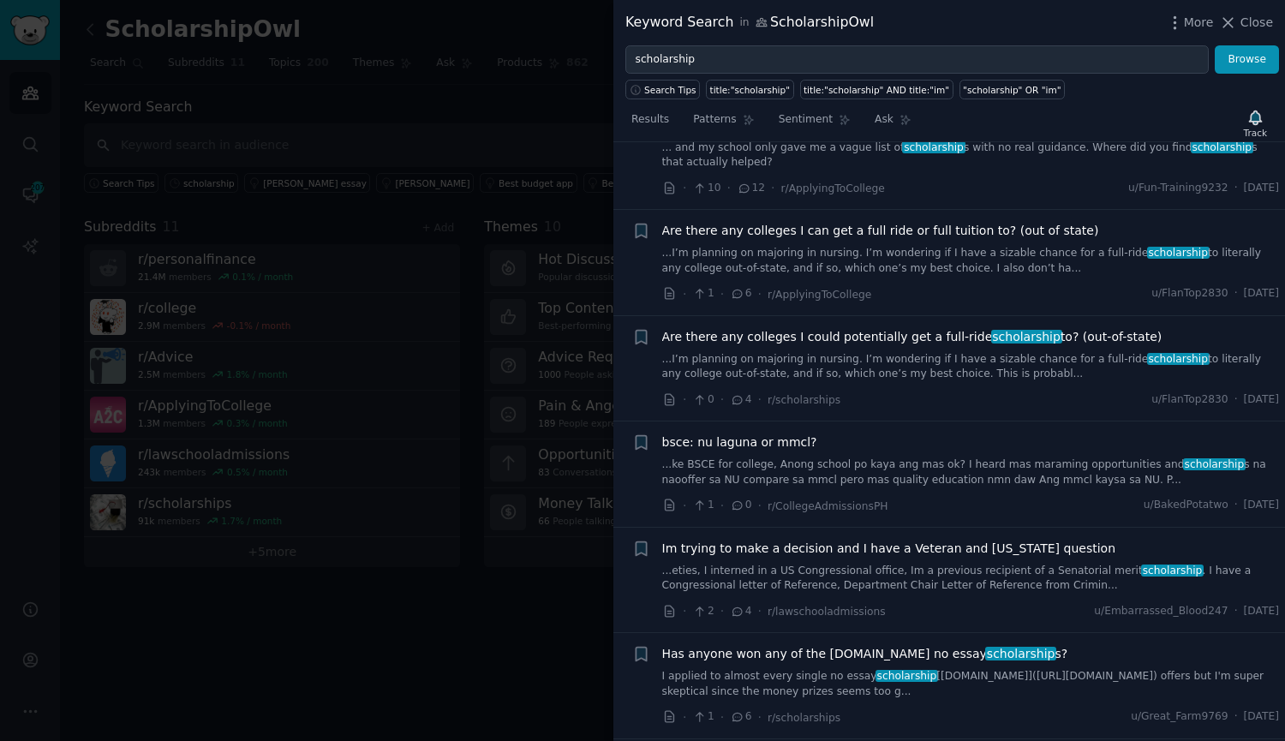
scroll to position [2819, 0]
click at [868, 355] on link "...I’m planning on majoring in nursing. I’m wondering if I have a sizable chanc…" at bounding box center [970, 366] width 617 height 30
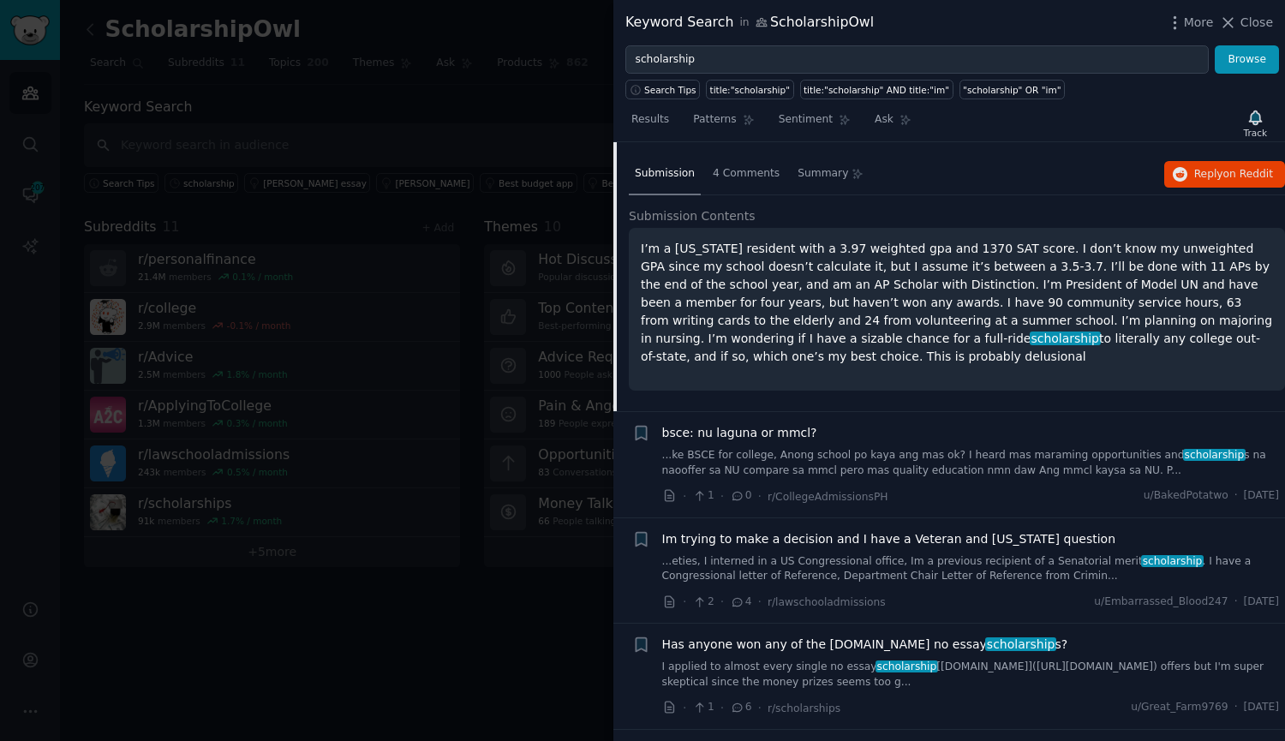
scroll to position [2824, 0]
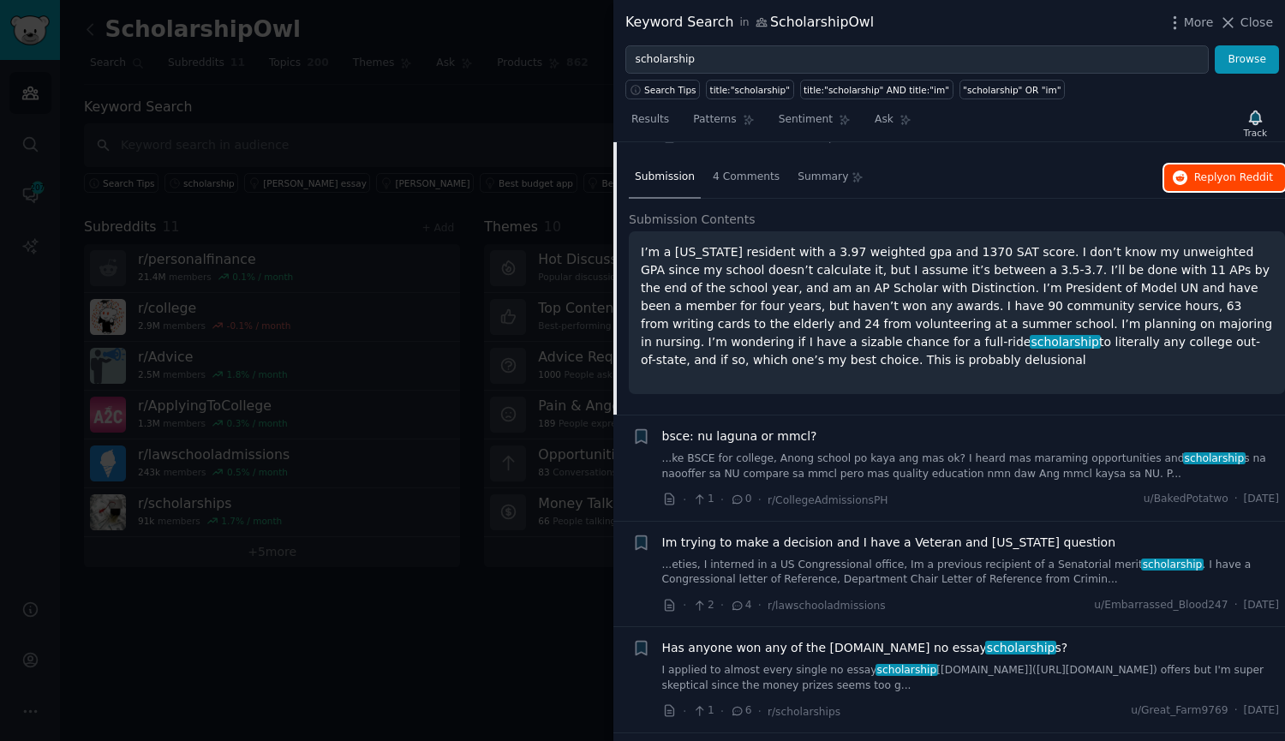
click at [1204, 170] on span "Reply on Reddit" at bounding box center [1233, 177] width 79 height 15
